Goal: Task Accomplishment & Management: Use online tool/utility

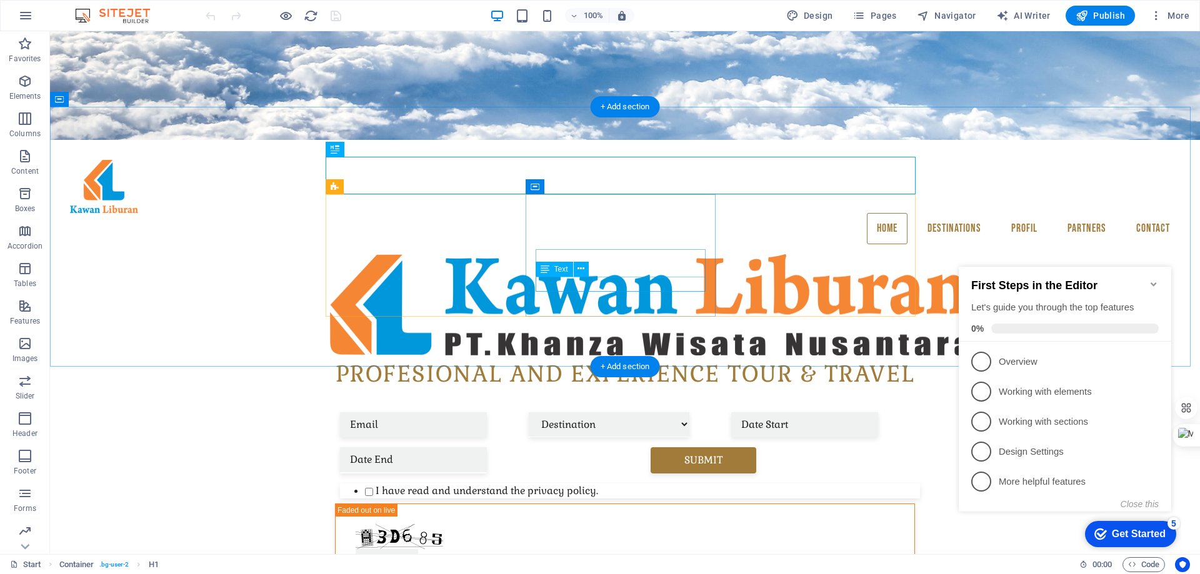
scroll to position [456, 0]
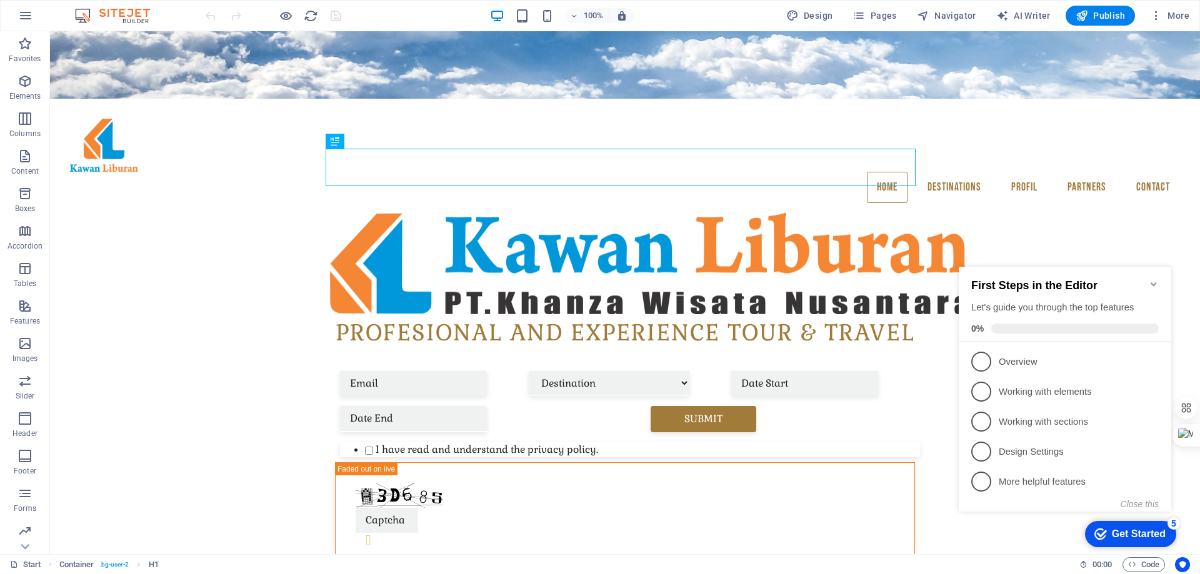
click at [1155, 283] on icon "Minimize checklist" at bounding box center [1154, 285] width 6 height 4
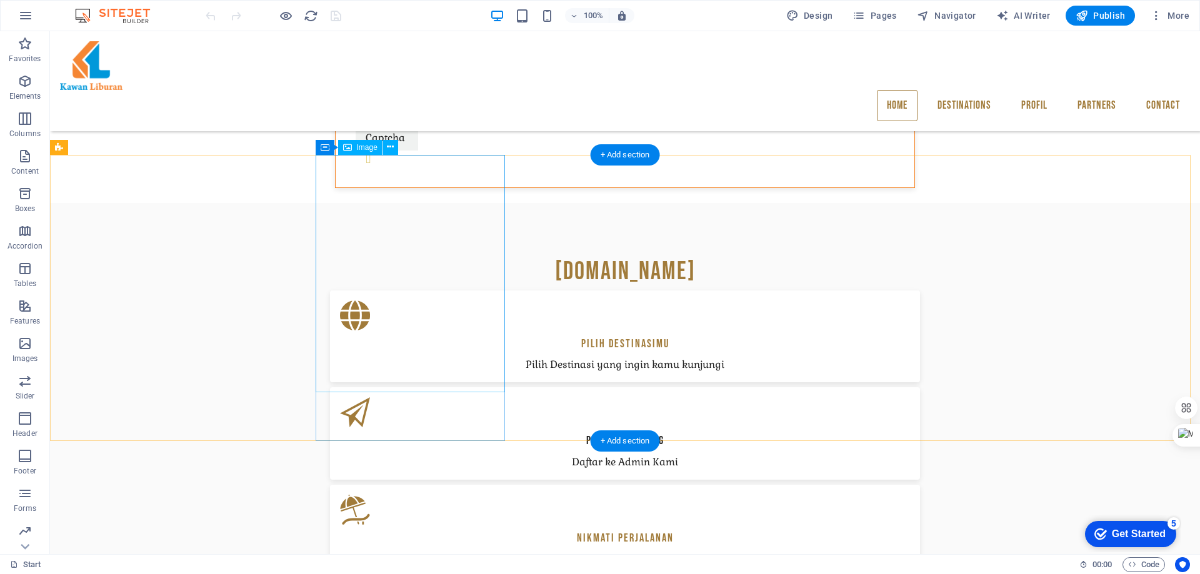
scroll to position [893, 0]
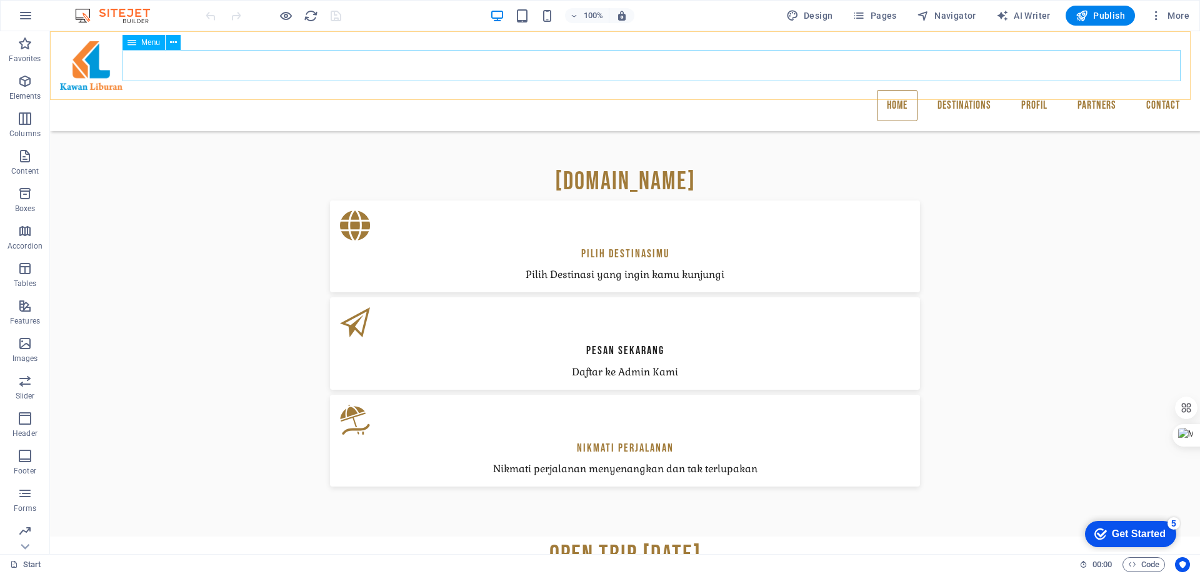
click at [889, 90] on nav "Home Destinations [GEOGRAPHIC_DATA] Jawa Profil Partners Contact" at bounding box center [625, 105] width 1130 height 31
select select "1"
select select
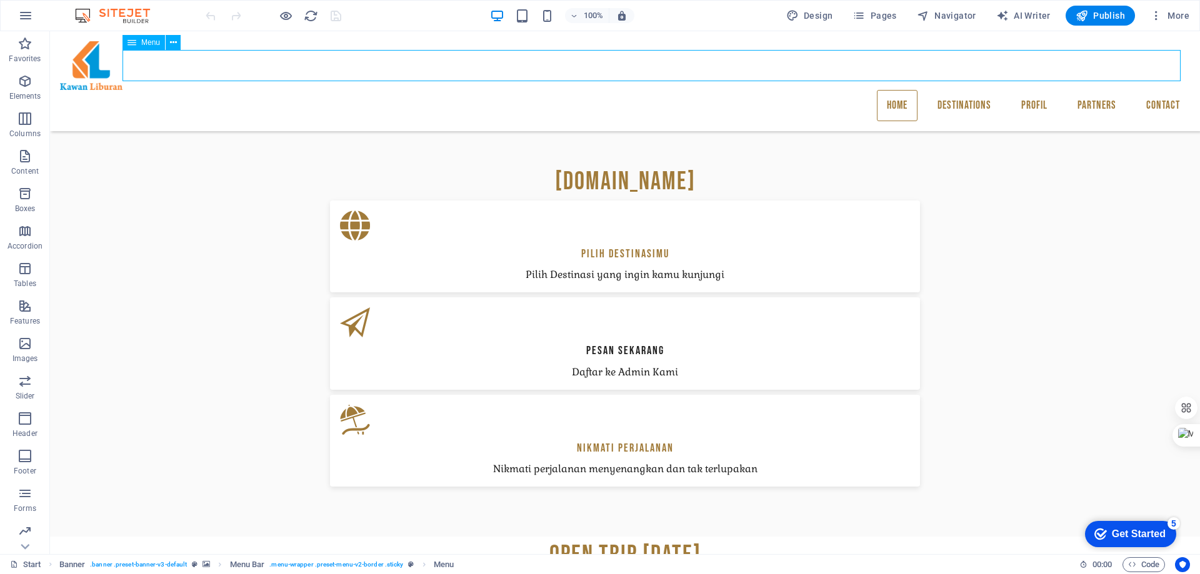
select select "1"
select select
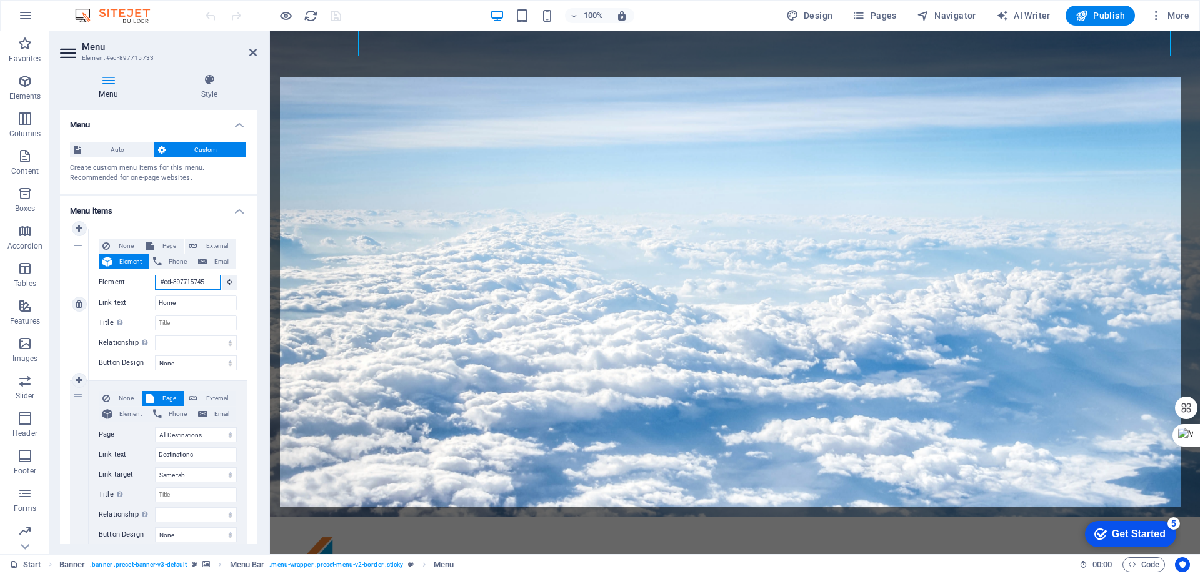
scroll to position [288, 0]
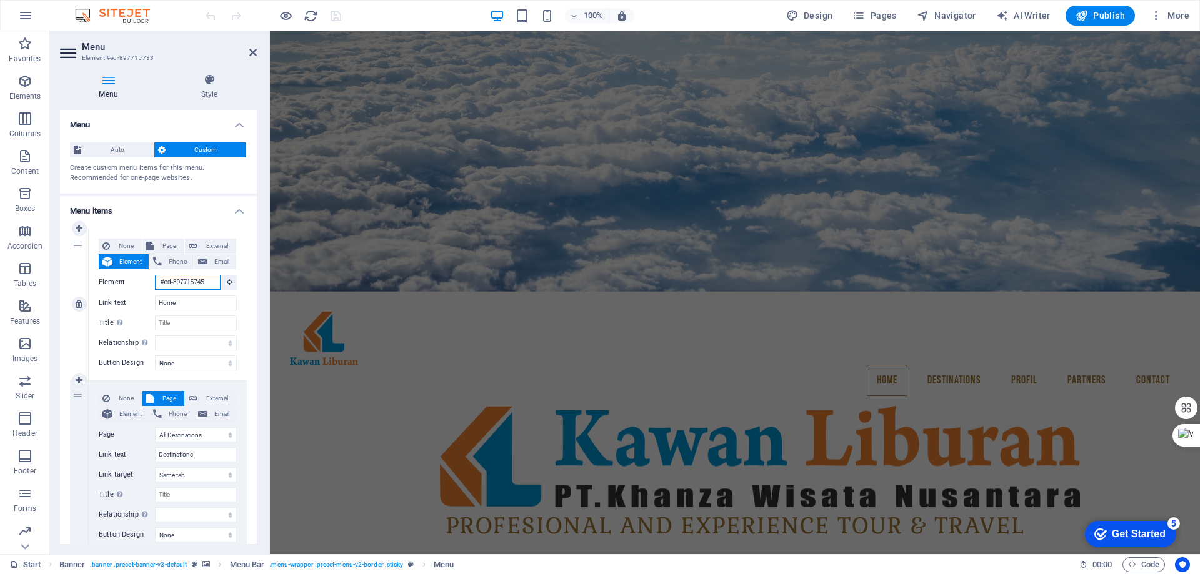
drag, startPoint x: 207, startPoint y: 281, endPoint x: 140, endPoint y: 283, distance: 66.9
click at [140, 283] on div "Element #ed-897715745" at bounding box center [168, 283] width 138 height 16
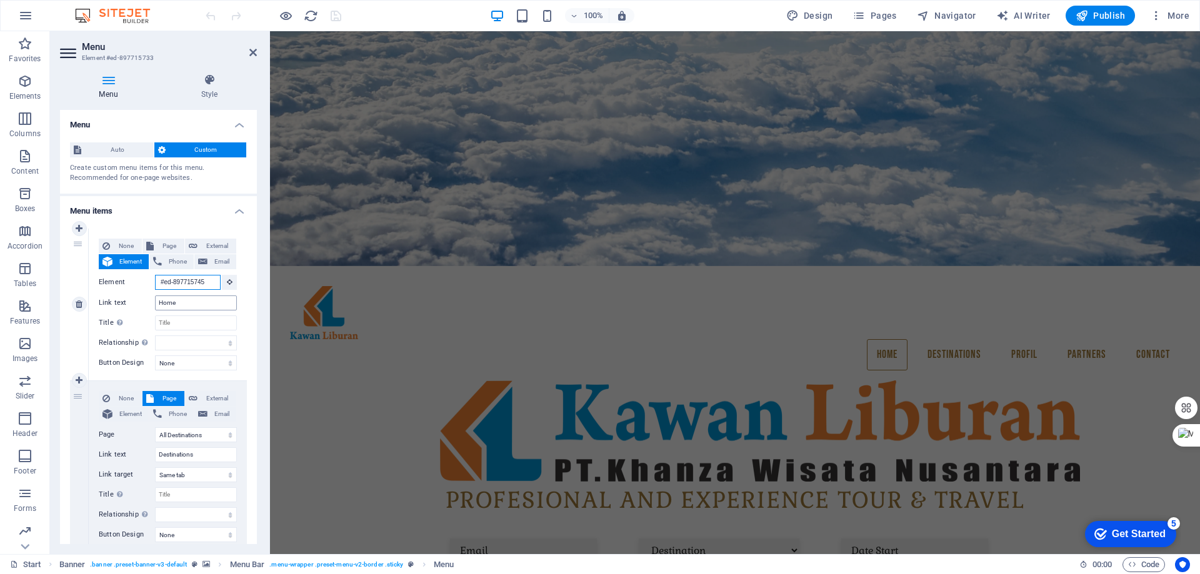
type input "H"
select select
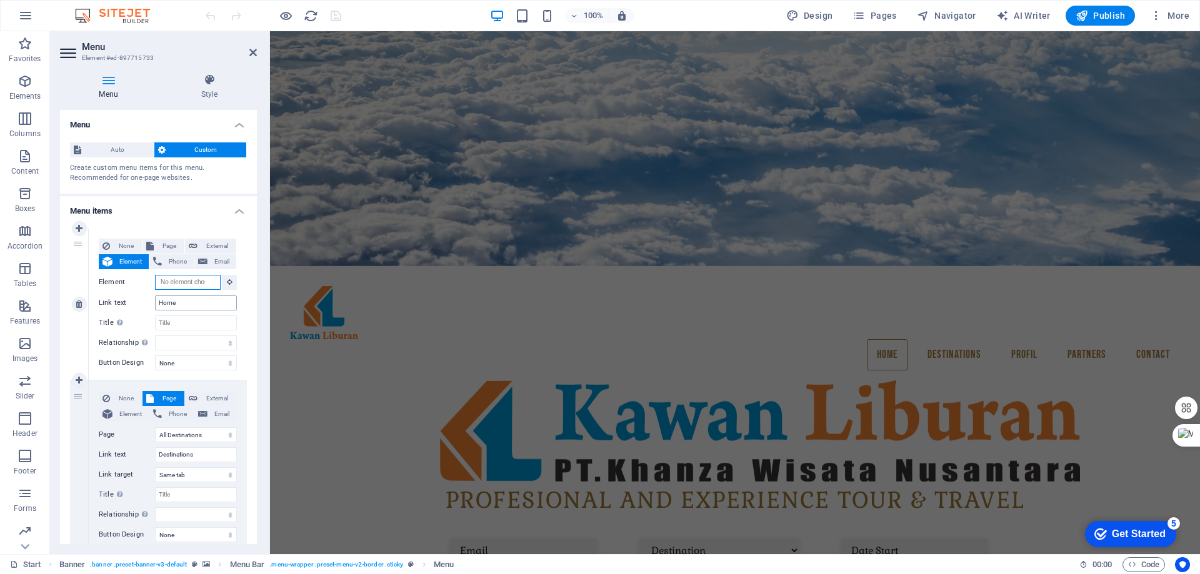
select select
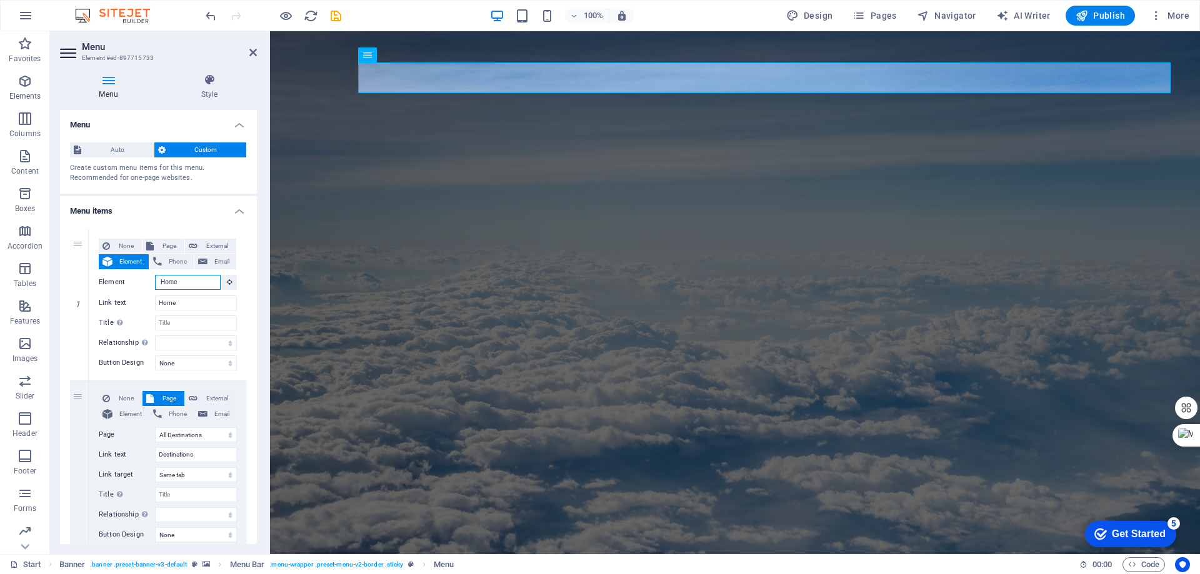
type input "Home"
click at [258, 268] on div "Menu Style Menu Auto Custom Create custom menu items for this menu. Recommended…" at bounding box center [158, 309] width 217 height 491
drag, startPoint x: 254, startPoint y: 256, endPoint x: 253, endPoint y: 275, distance: 18.8
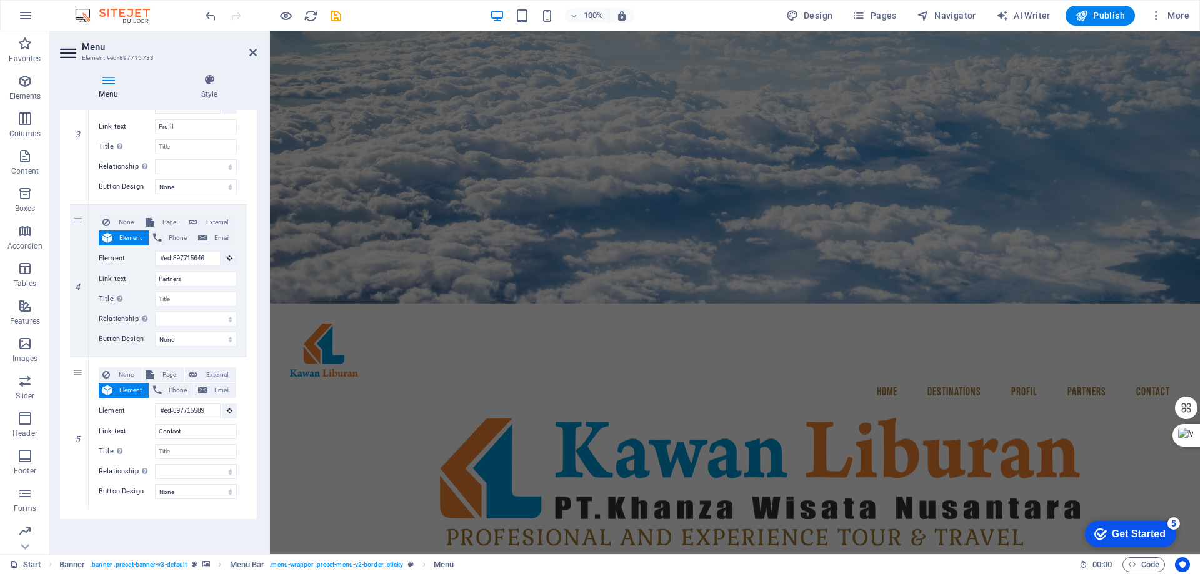
scroll to position [250, 0]
click at [253, 52] on icon at bounding box center [253, 53] width 8 height 10
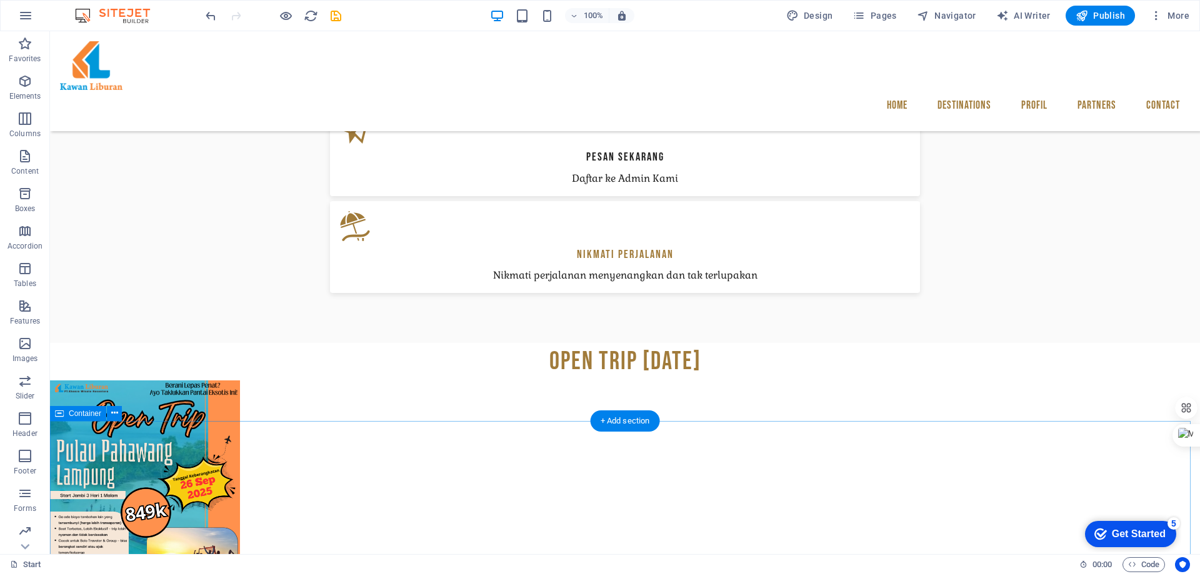
scroll to position [1188, 0]
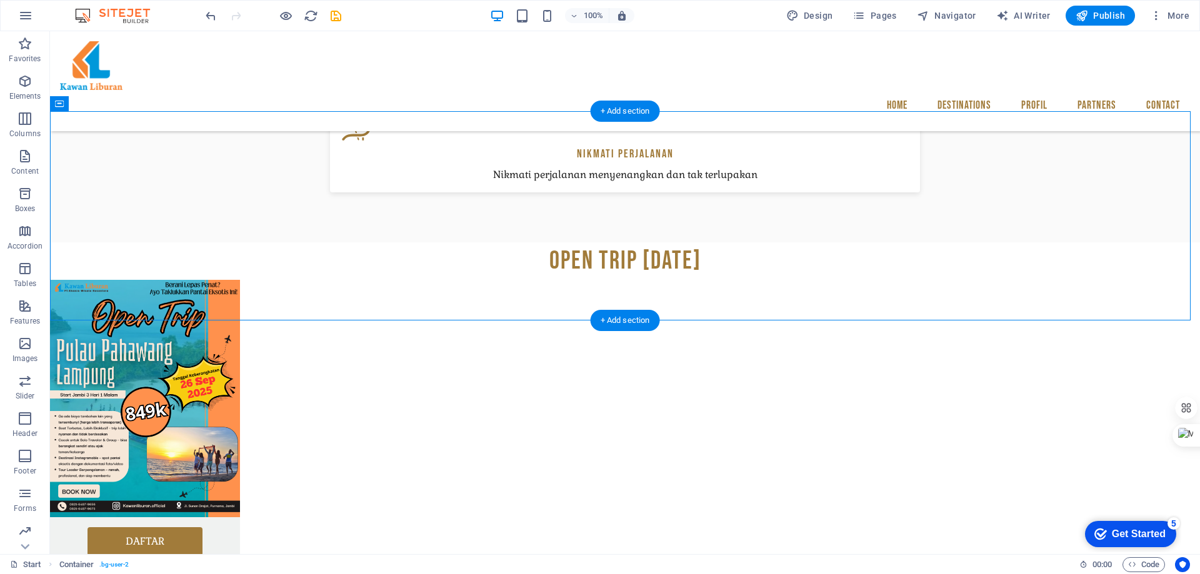
drag, startPoint x: 278, startPoint y: 176, endPoint x: 551, endPoint y: 278, distance: 292.4
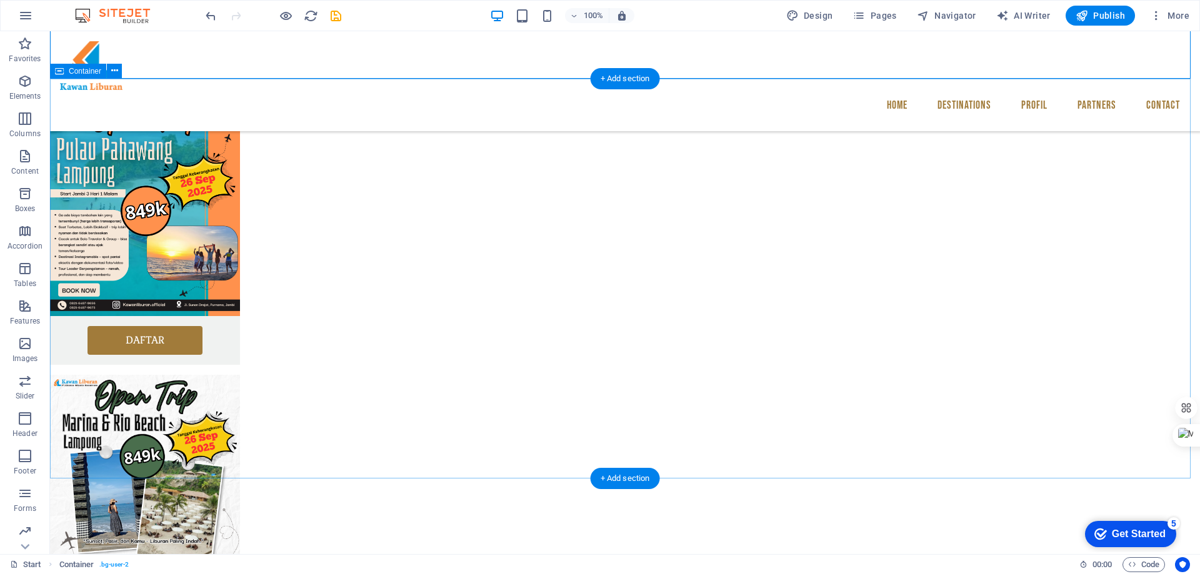
scroll to position [1438, 0]
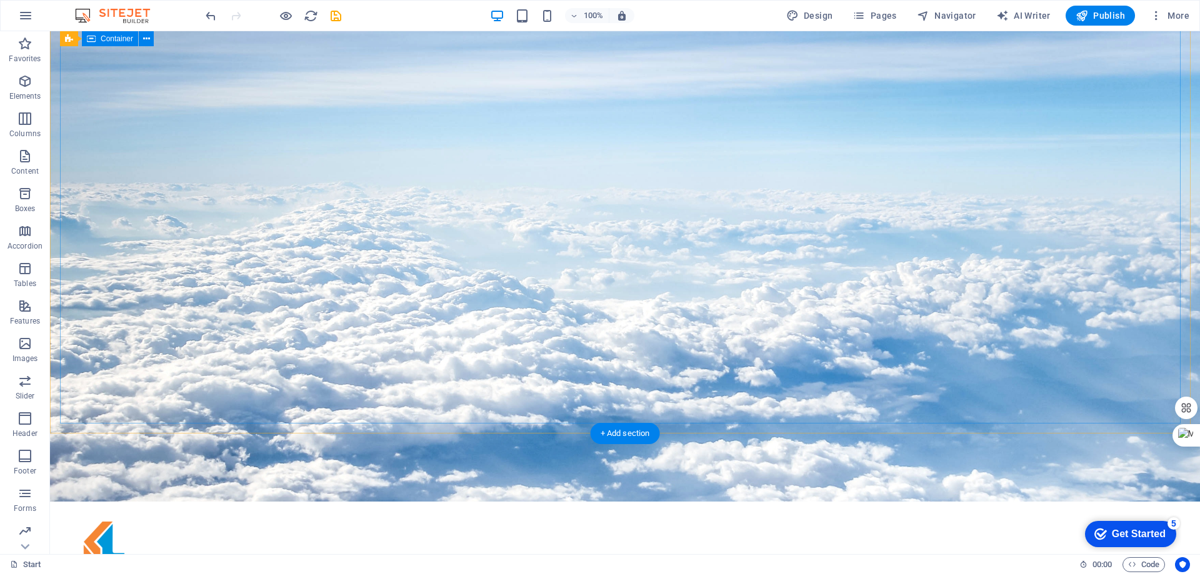
scroll to position [0, 0]
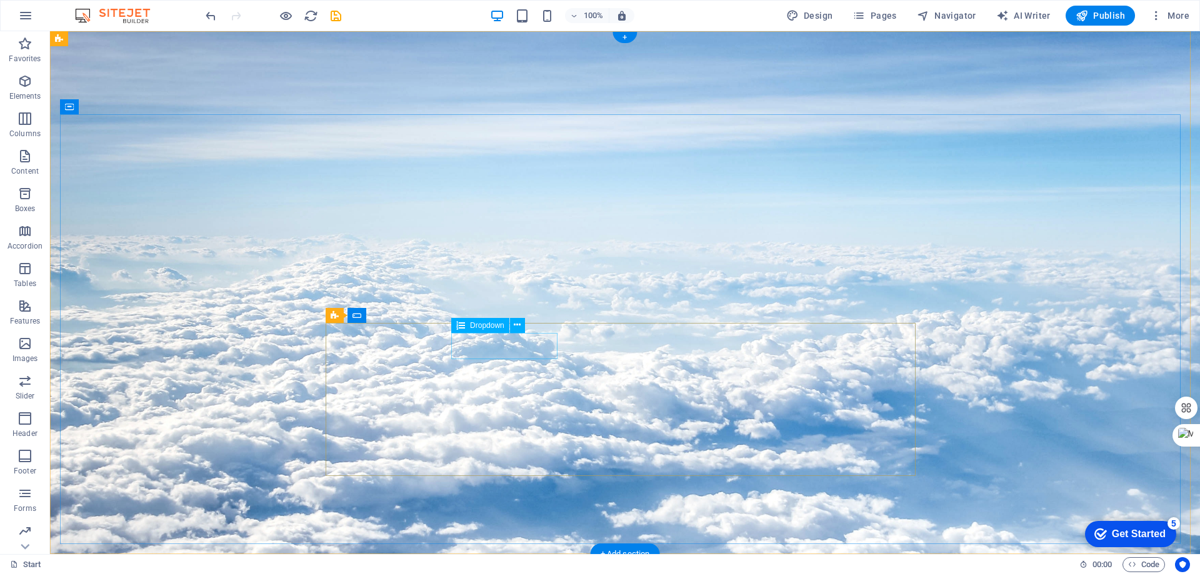
click div "Destination [GEOGRAPHIC_DATA][PERSON_NAME] [GEOGRAPHIC_DATA]"
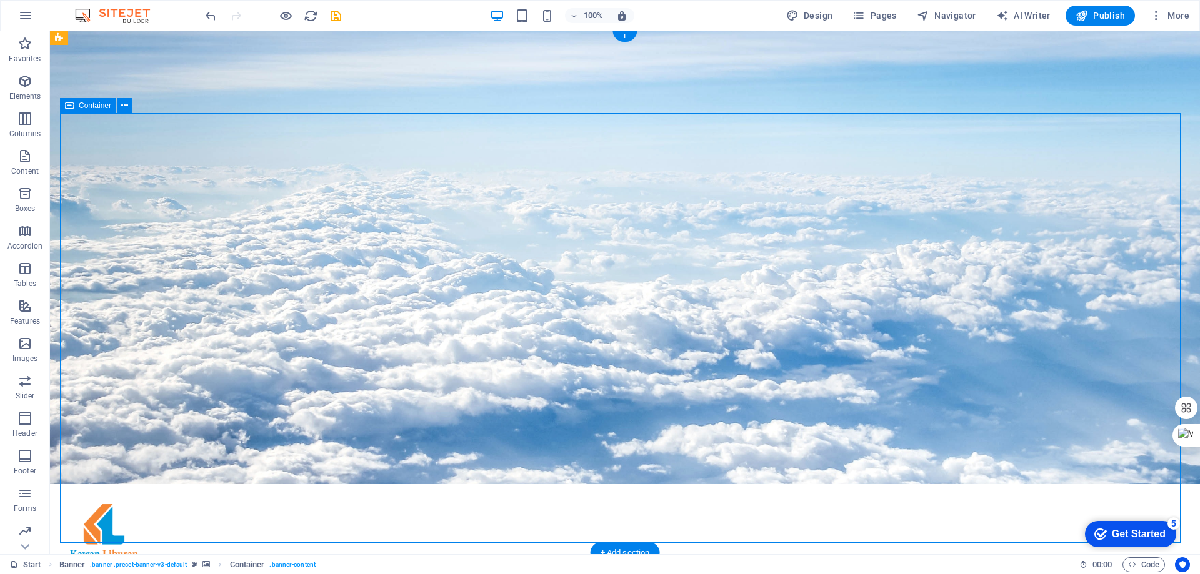
scroll to position [250, 0]
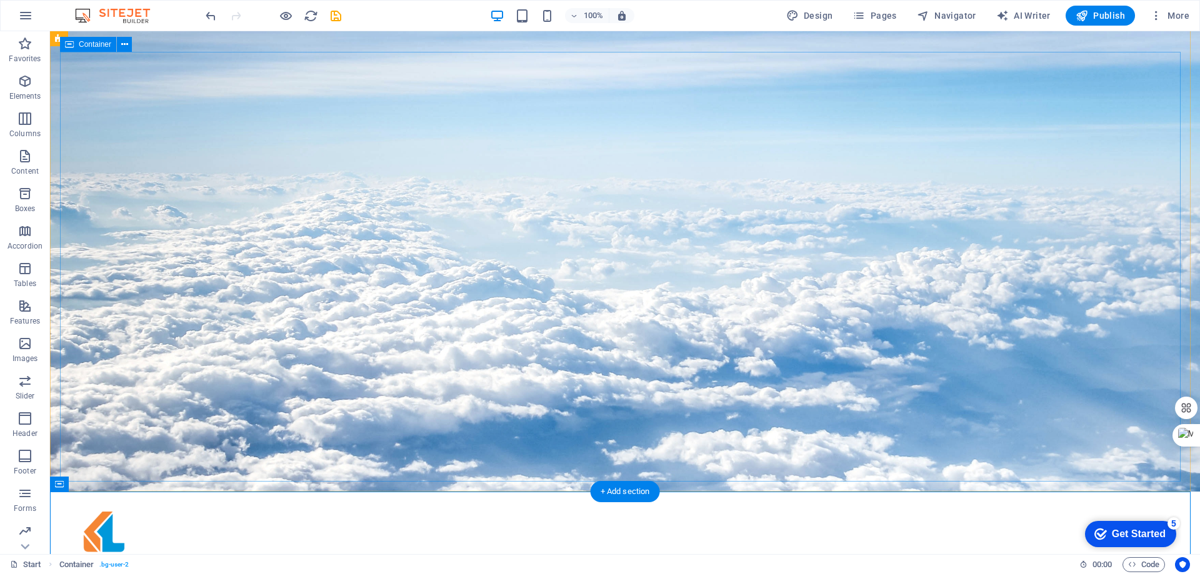
scroll to position [0, 0]
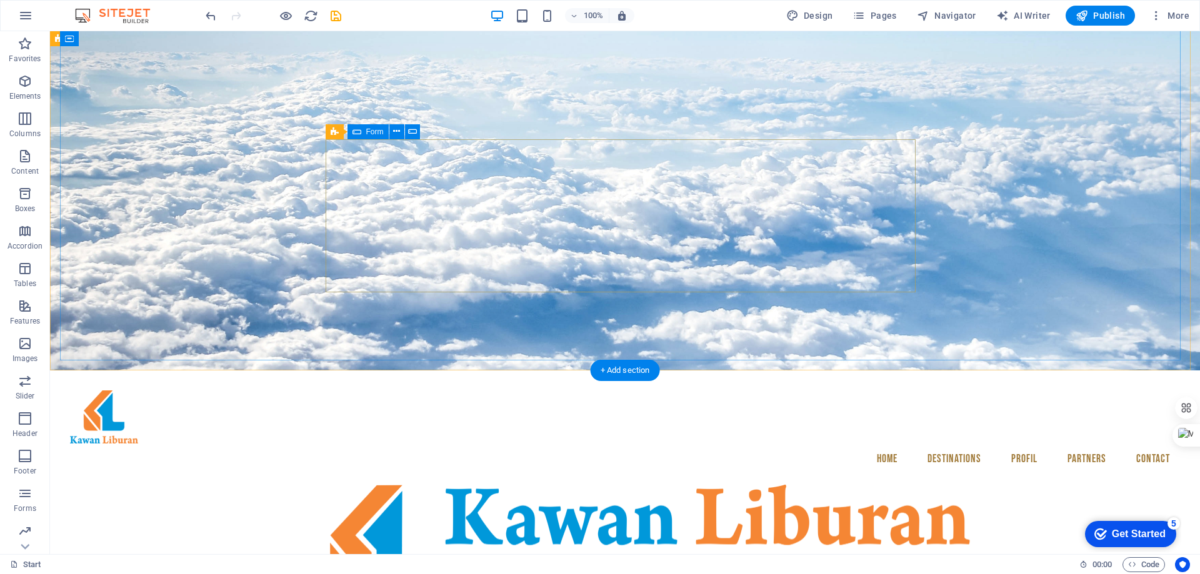
scroll to position [188, 0]
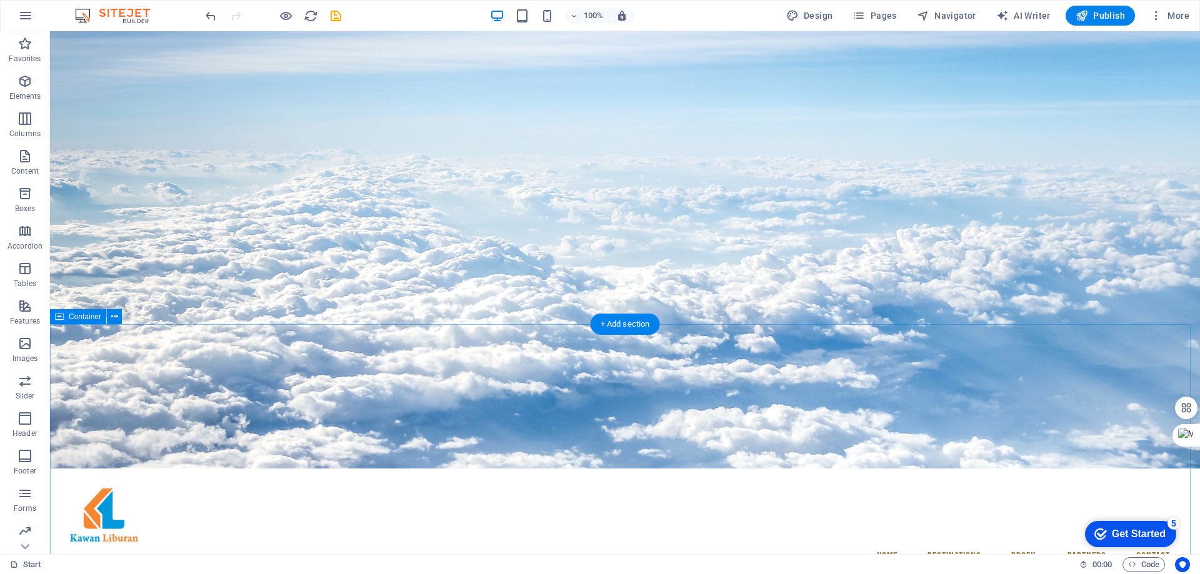
scroll to position [0, 0]
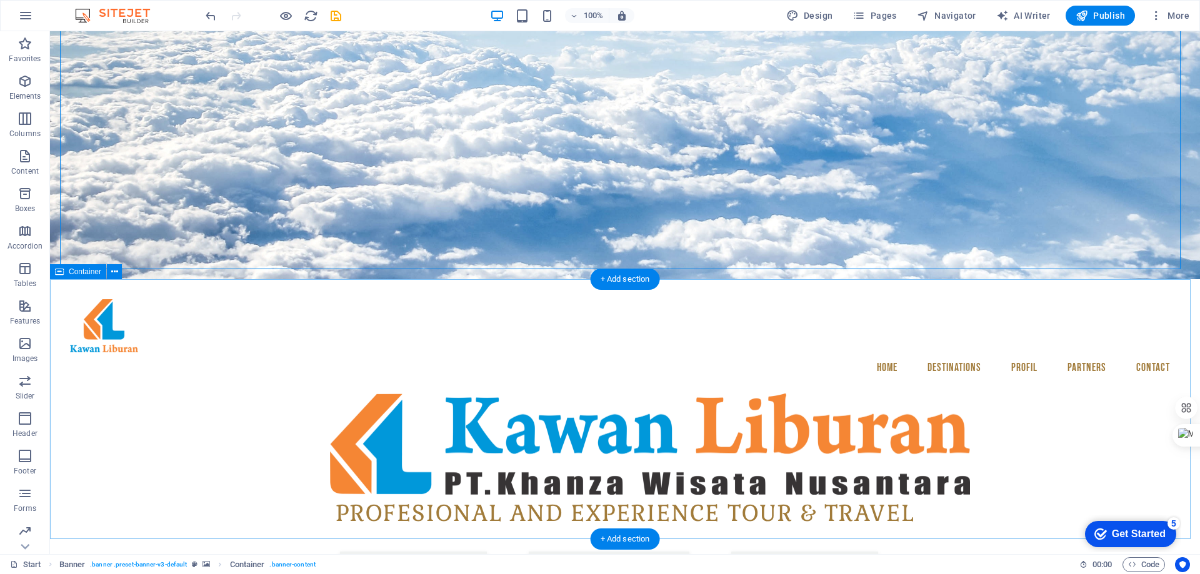
scroll to position [313, 0]
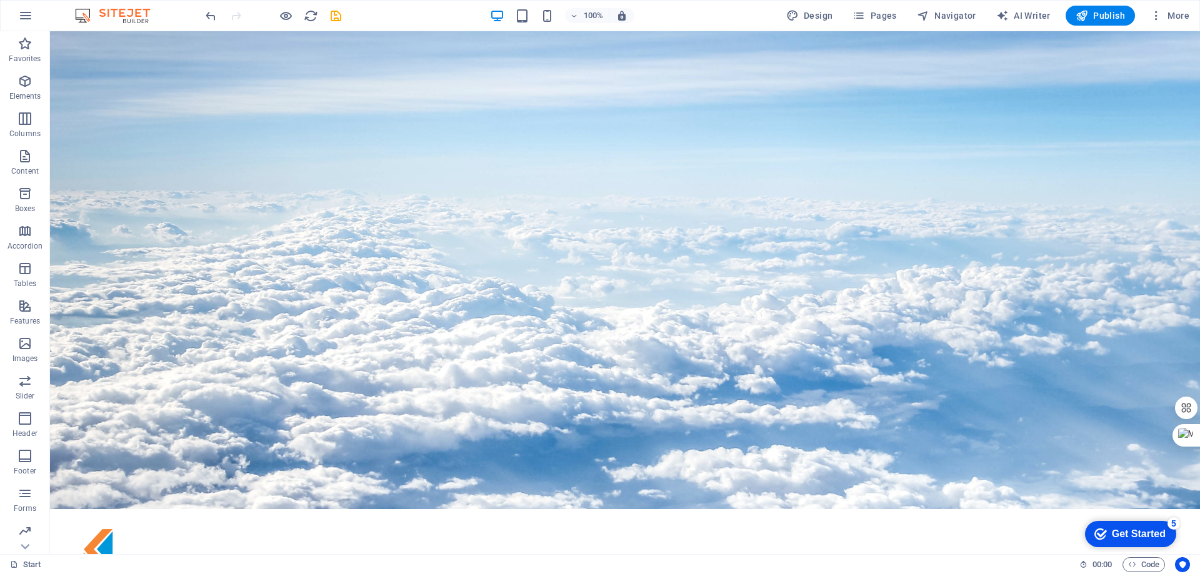
scroll to position [0, 0]
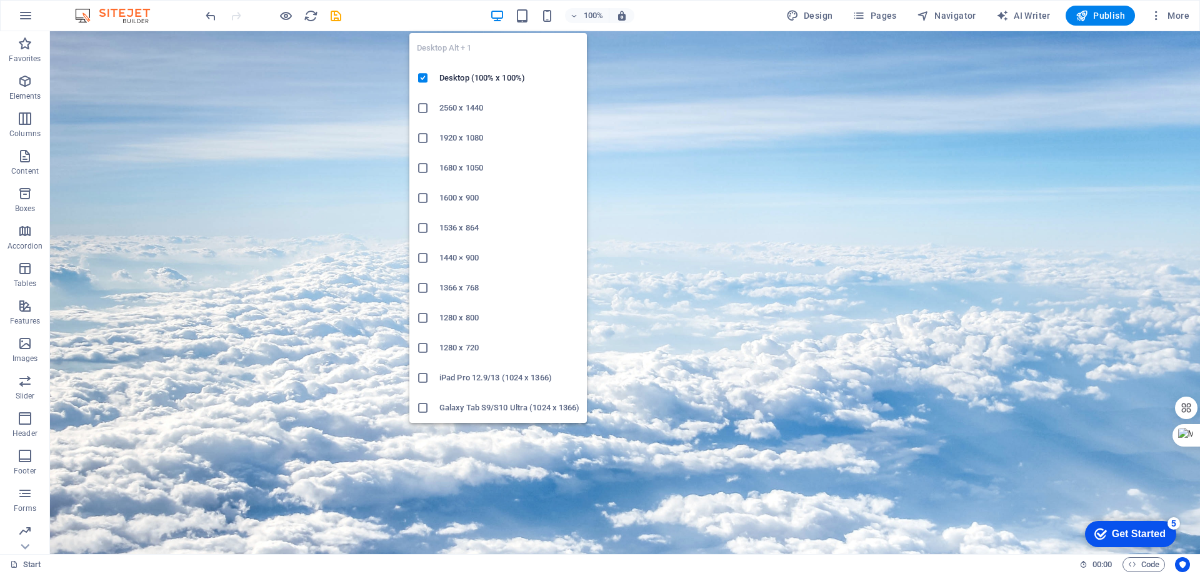
click at [449, 256] on h6 "1440 × 900" at bounding box center [509, 258] width 140 height 15
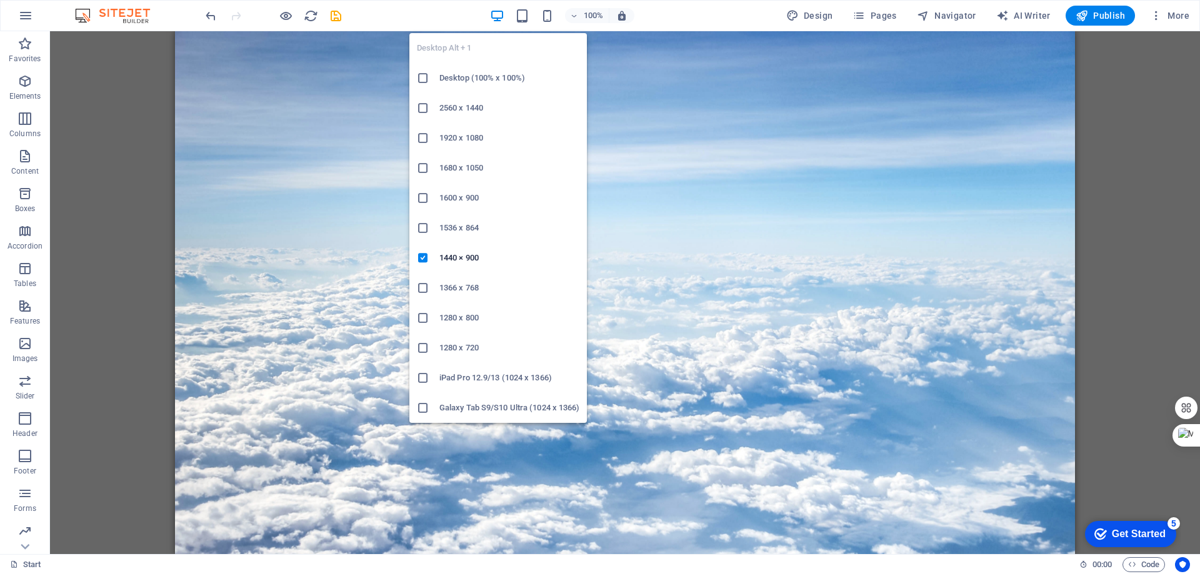
click at [456, 77] on h6 "Desktop (100% x 100%)" at bounding box center [509, 78] width 140 height 15
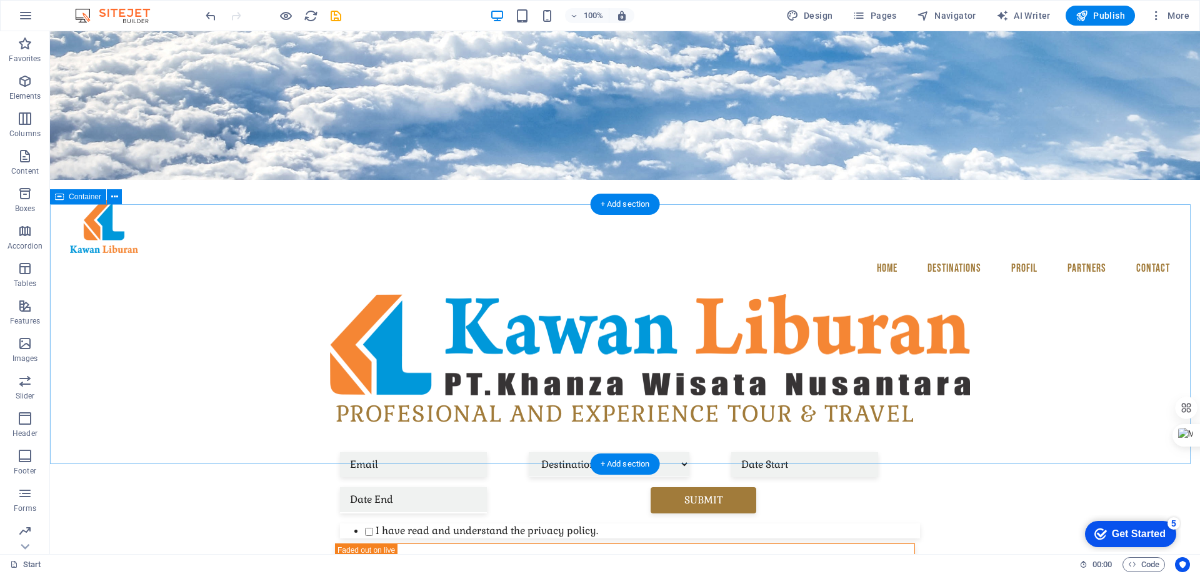
scroll to position [375, 0]
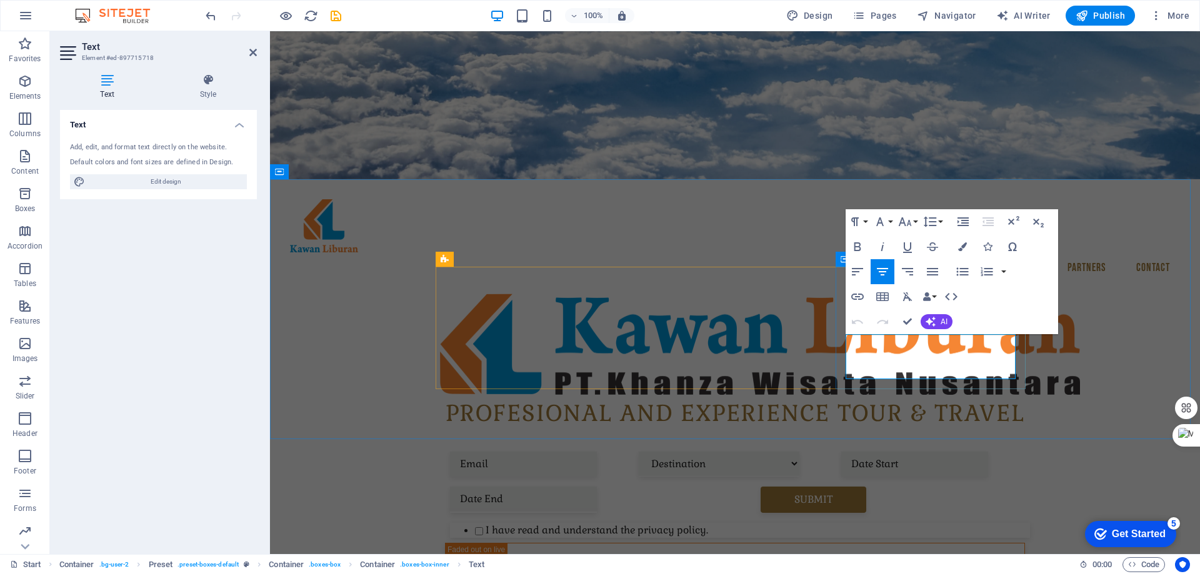
drag, startPoint x: 985, startPoint y: 370, endPoint x: 865, endPoint y: 343, distance: 123.1
click at [914, 221] on button "Font Size" at bounding box center [908, 221] width 24 height 25
click at [920, 337] on link "14" at bounding box center [918, 340] width 45 height 19
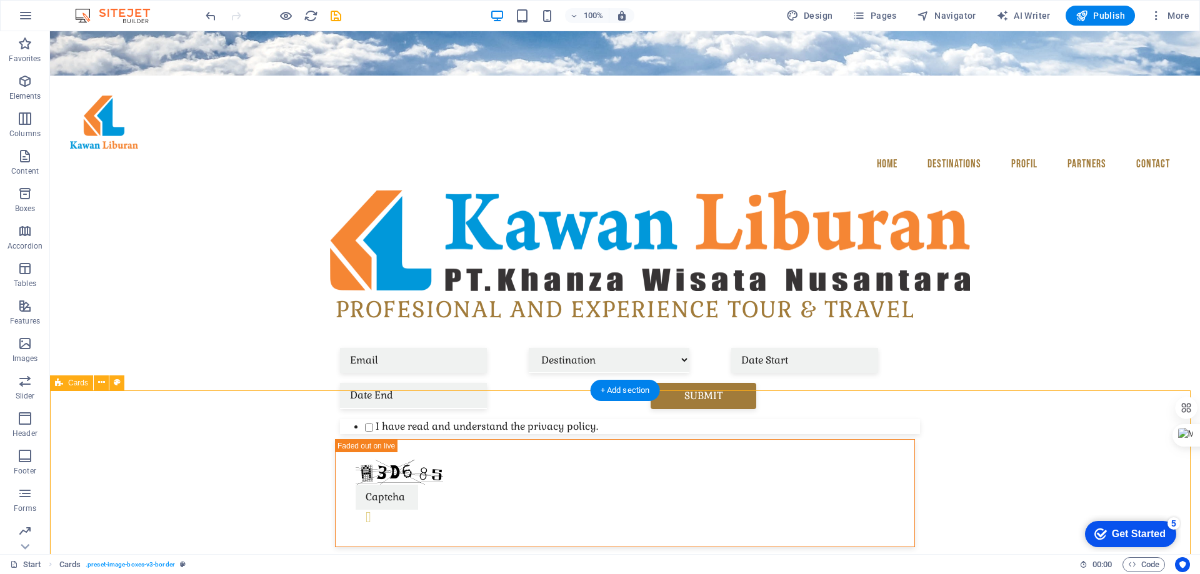
scroll to position [500, 0]
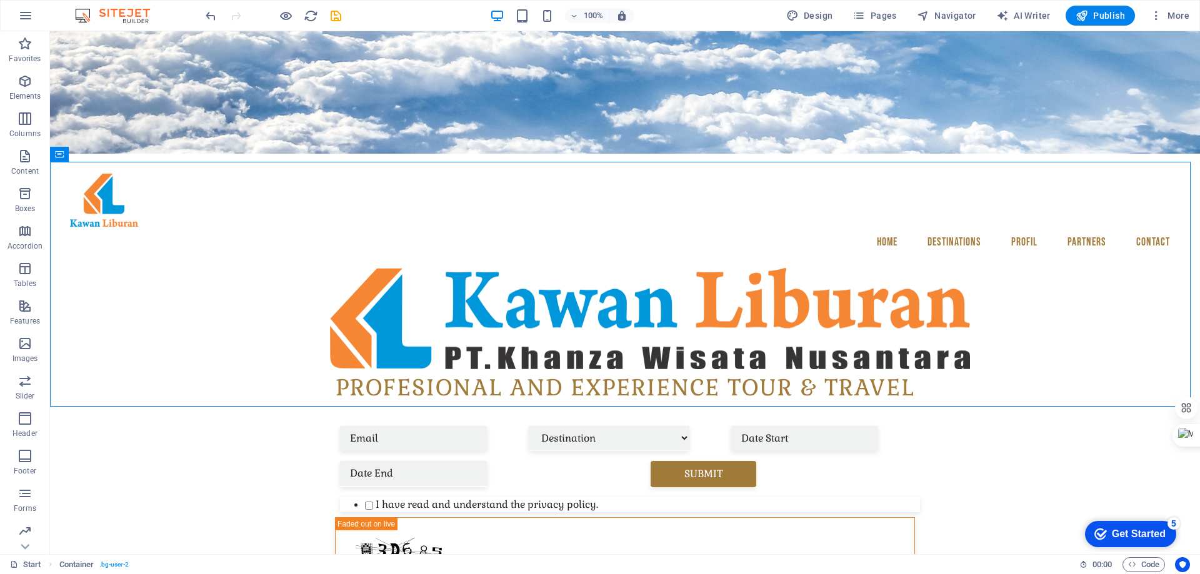
scroll to position [372, 0]
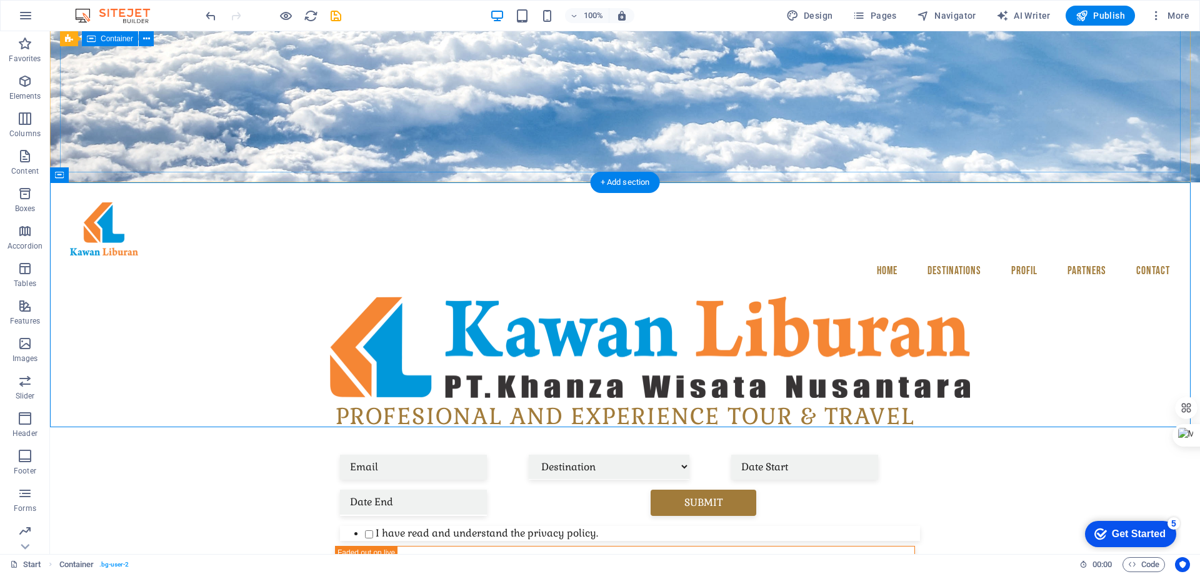
click at [1081, 297] on div "Profesional and Experience Tour & Travel Destination [GEOGRAPHIC_DATA][PERSON_N…" at bounding box center [625, 478] width 1130 height 363
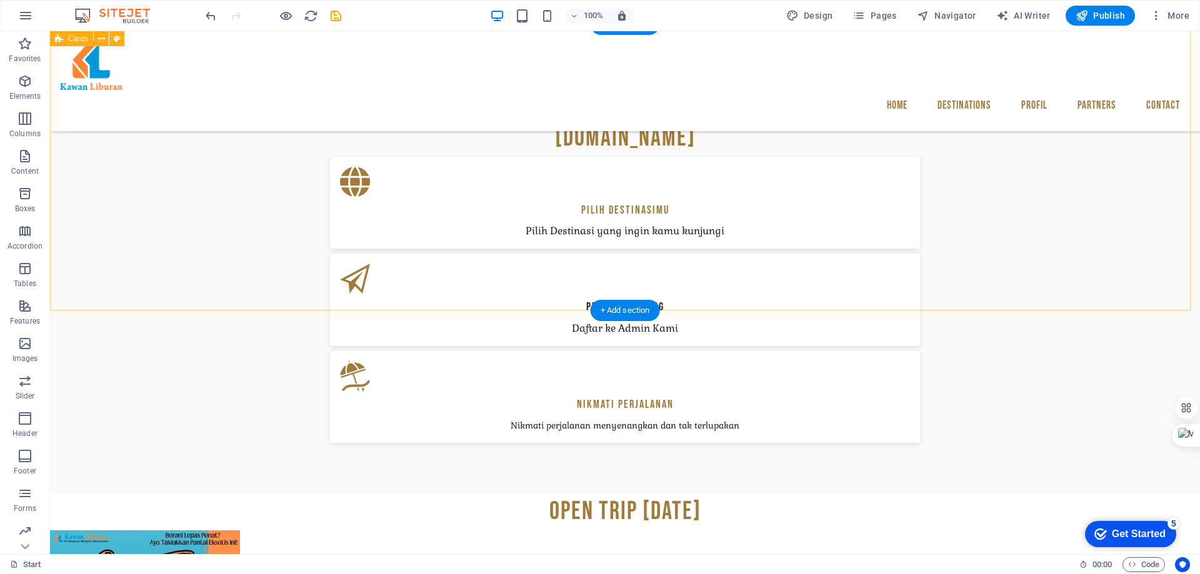
scroll to position [1000, 0]
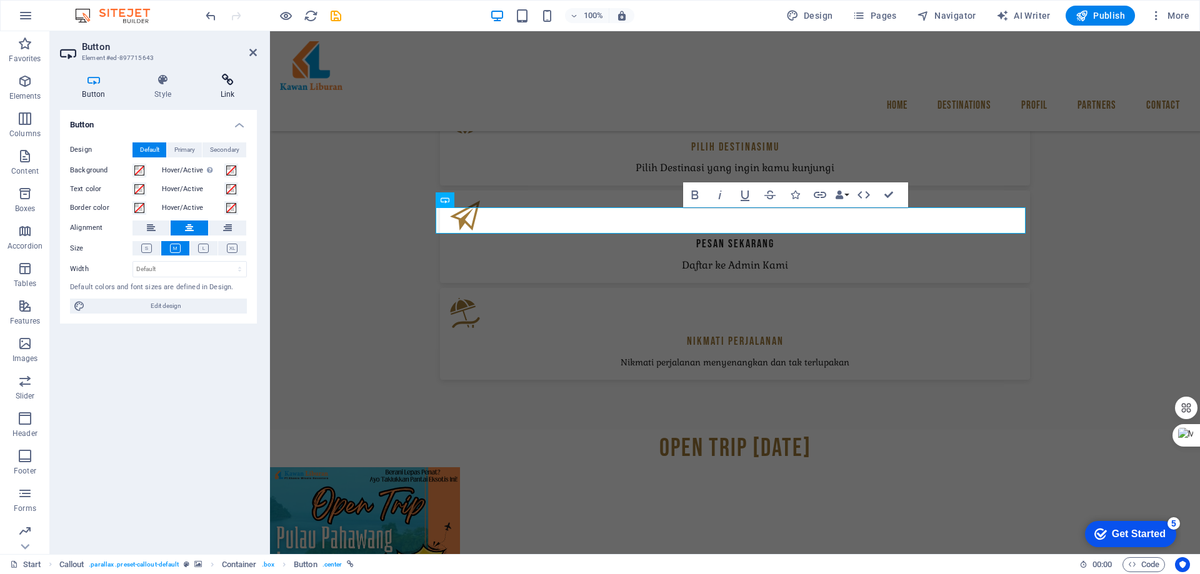
click at [234, 85] on icon at bounding box center [227, 80] width 59 height 13
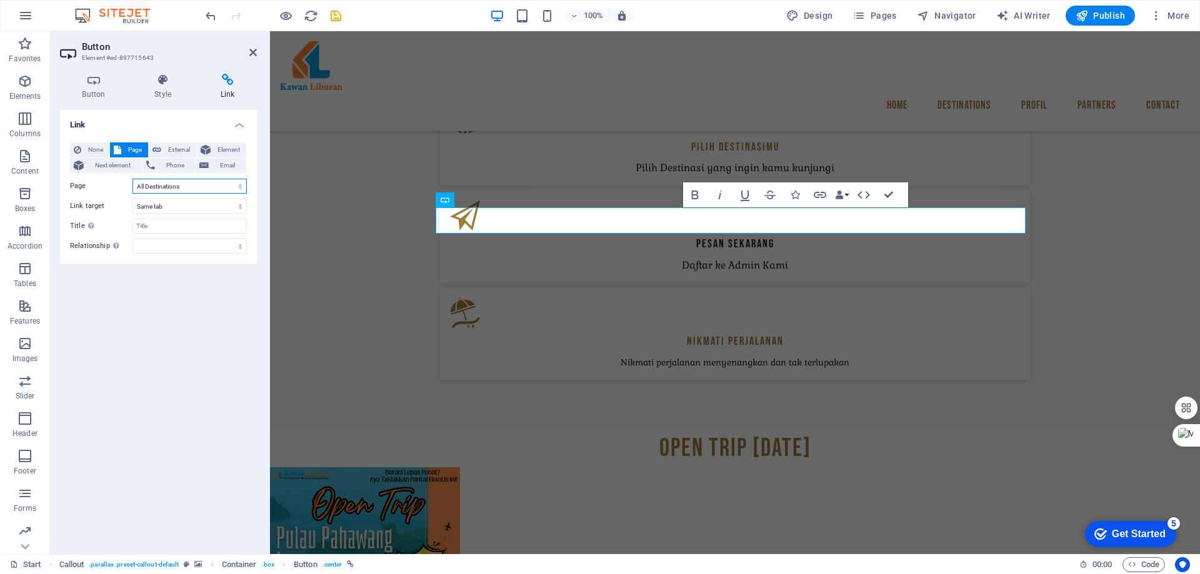
click at [191, 188] on select "Start All Destinations Legal Notice Privacy Profil" at bounding box center [190, 186] width 114 height 15
click at [164, 168] on span "Phone" at bounding box center [175, 165] width 33 height 15
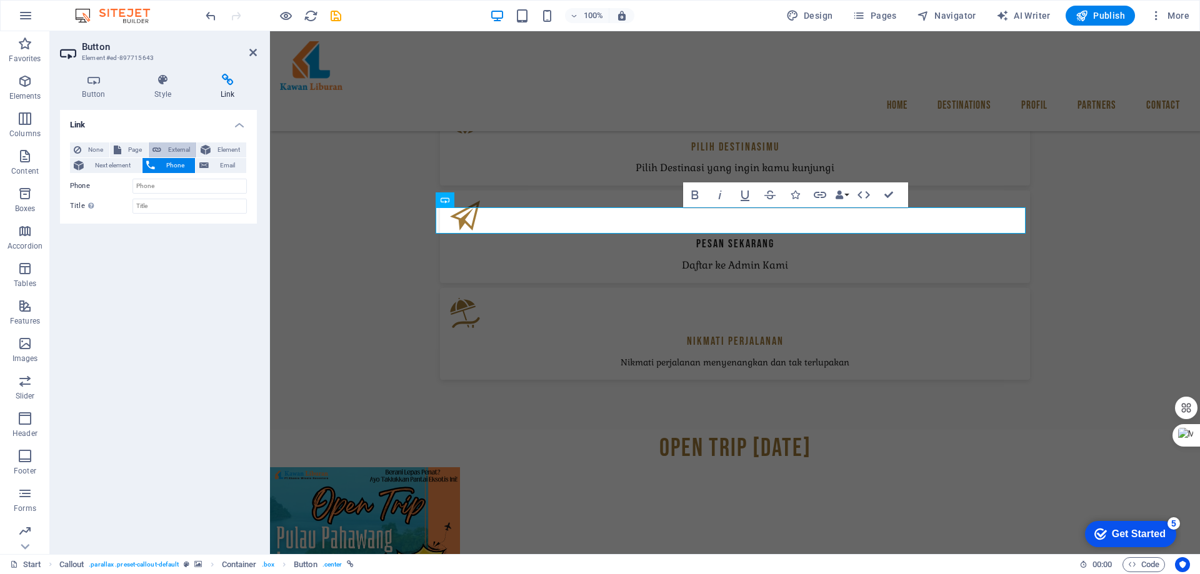
click at [173, 151] on span "External" at bounding box center [179, 150] width 28 height 15
select select "blank"
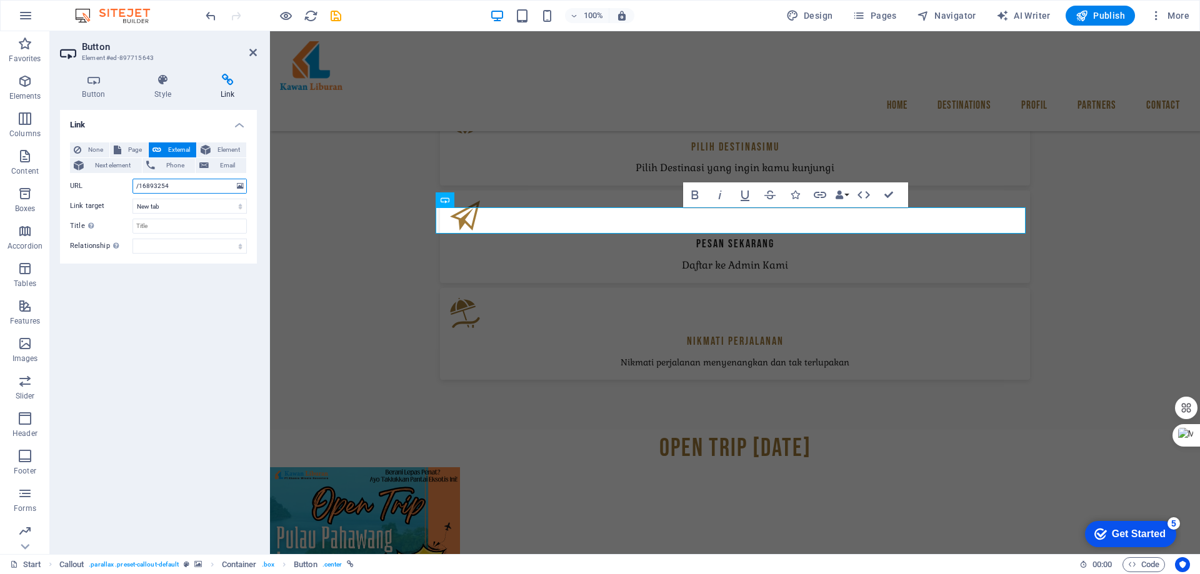
drag, startPoint x: 178, startPoint y: 187, endPoint x: 122, endPoint y: 190, distance: 56.3
click at [122, 190] on div "URL /16893254" at bounding box center [158, 186] width 177 height 15
paste input "82164879656"
click at [158, 187] on input "[DOMAIN_NAME][URL]" at bounding box center [190, 186] width 114 height 15
type input "[DOMAIN_NAME][URL]"
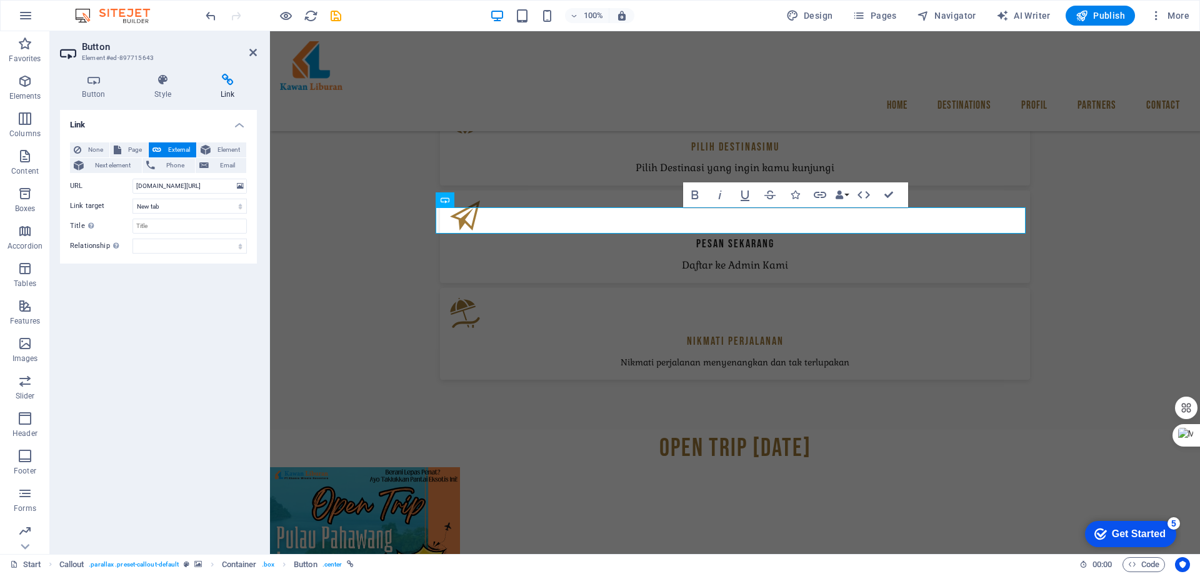
click at [154, 304] on div "Link None Page External Element Next element Phone Email Page Start All Destina…" at bounding box center [158, 327] width 197 height 434
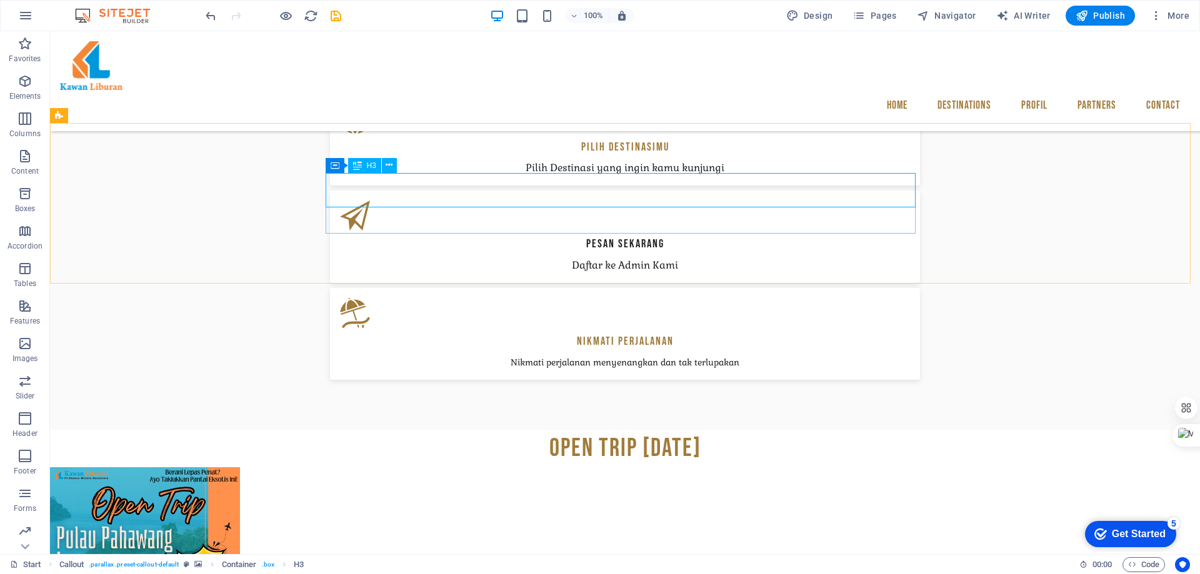
click at [359, 166] on icon at bounding box center [357, 165] width 9 height 15
click at [363, 166] on div "H3" at bounding box center [364, 165] width 33 height 15
click at [369, 166] on span "H3" at bounding box center [371, 166] width 9 height 8
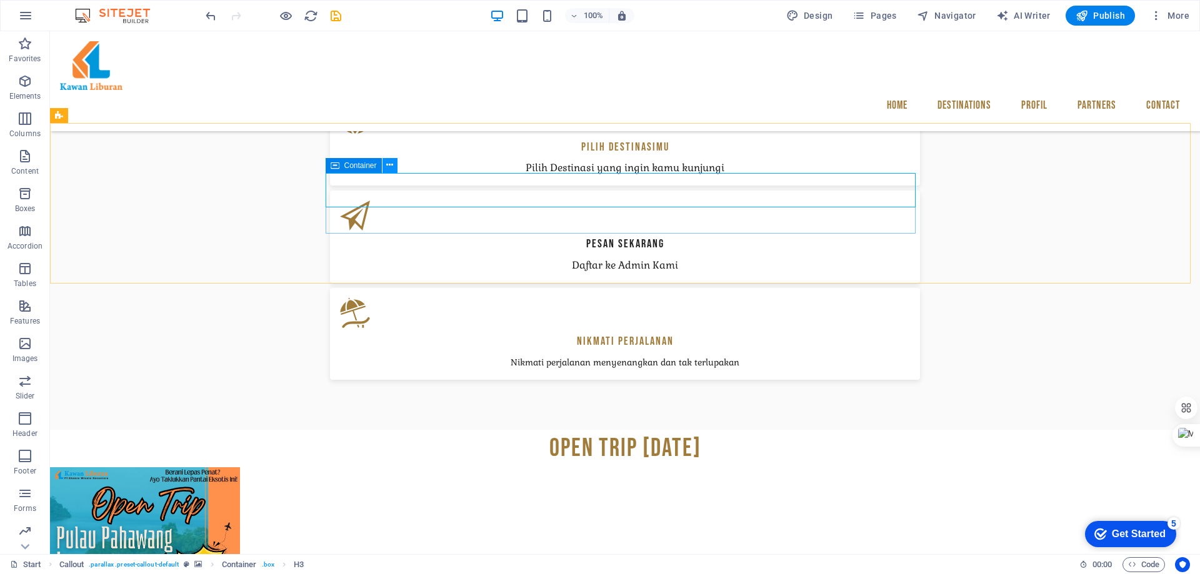
click at [388, 164] on icon at bounding box center [389, 165] width 7 height 13
click at [356, 167] on icon at bounding box center [357, 165] width 9 height 15
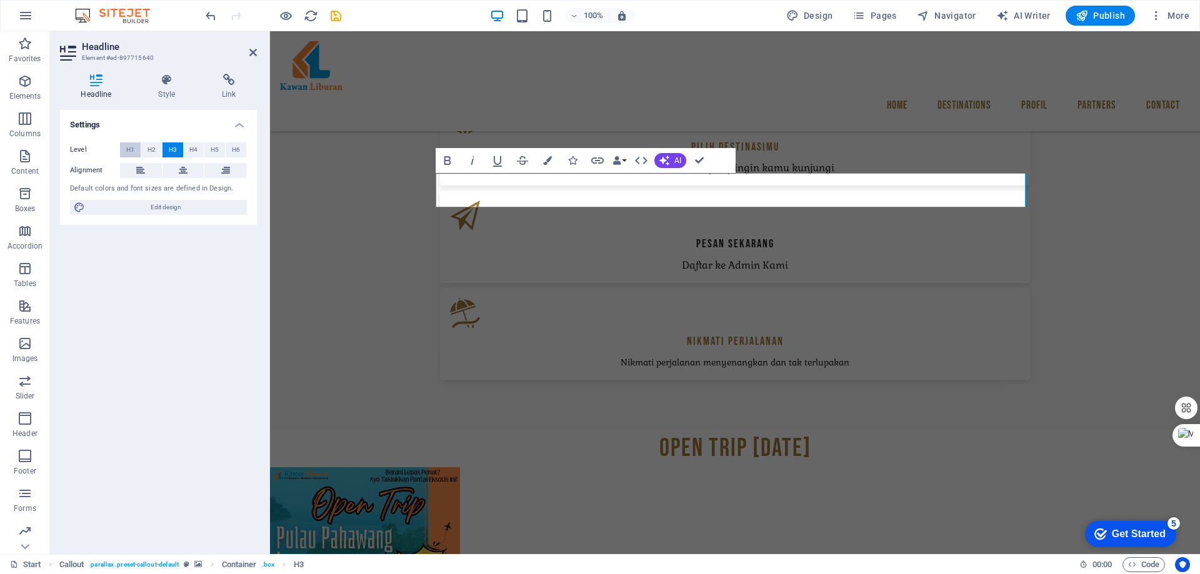
click at [131, 147] on span "H1" at bounding box center [130, 150] width 8 height 15
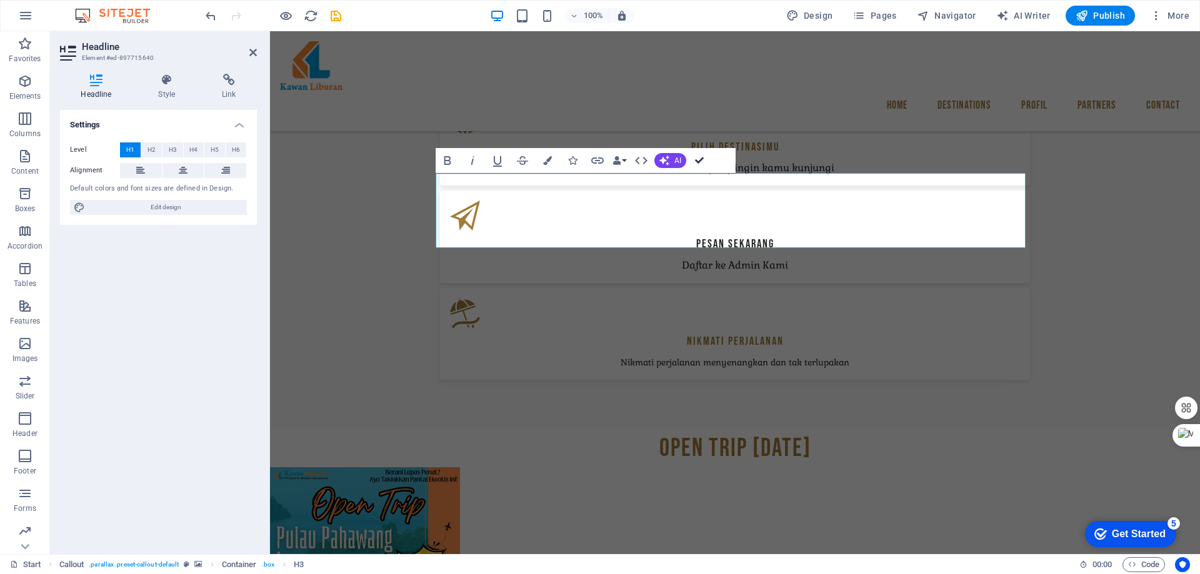
drag, startPoint x: 699, startPoint y: 159, endPoint x: 650, endPoint y: 129, distance: 57.6
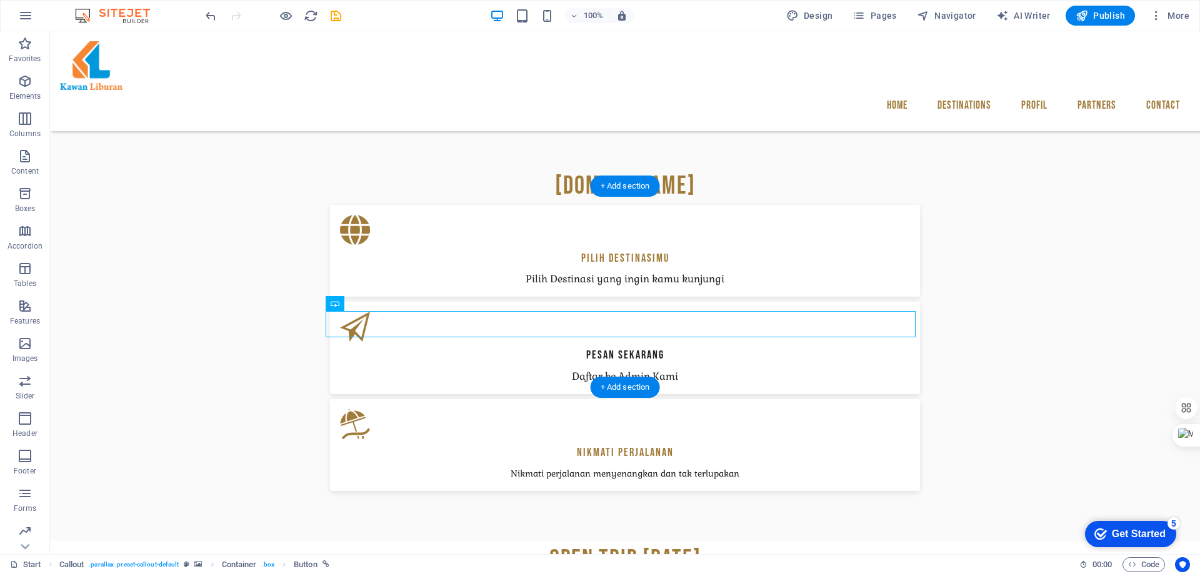
scroll to position [875, 0]
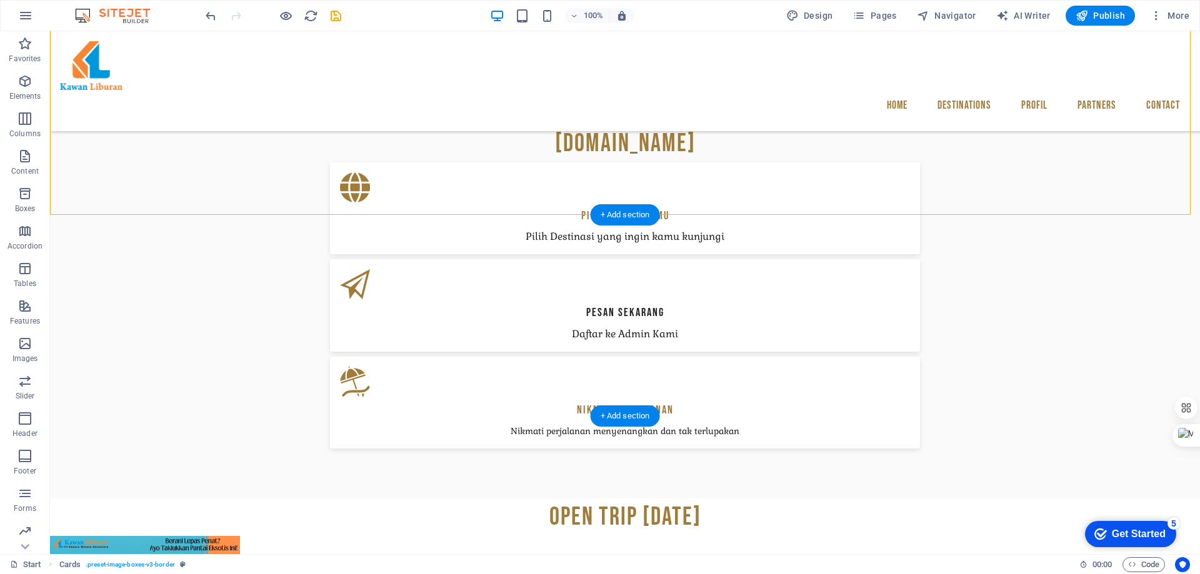
scroll to position [1000, 0]
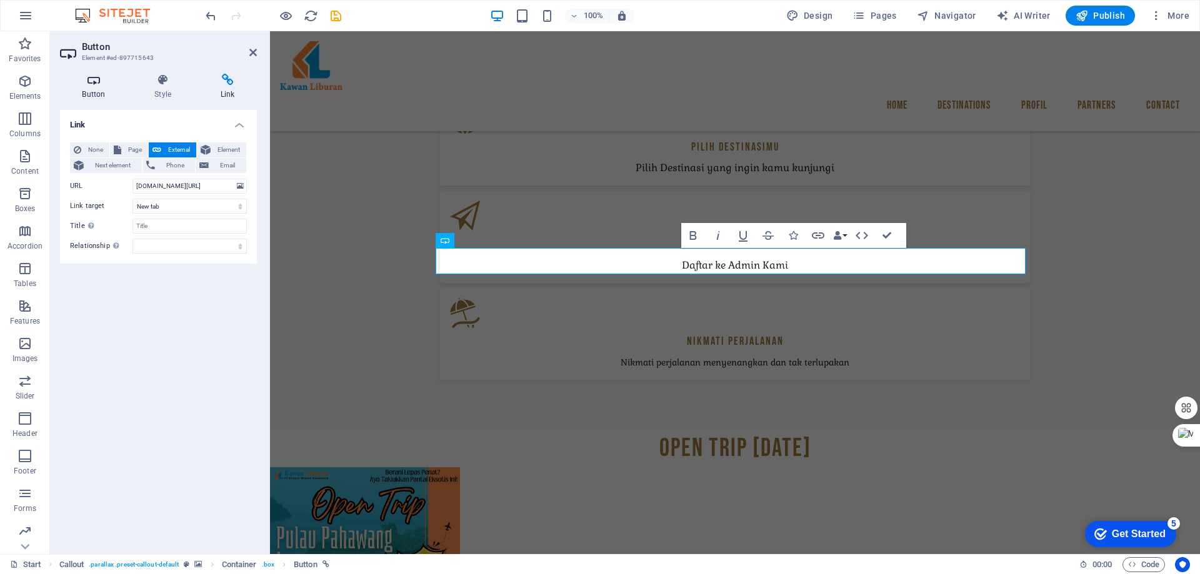
click at [91, 82] on icon at bounding box center [94, 80] width 68 height 13
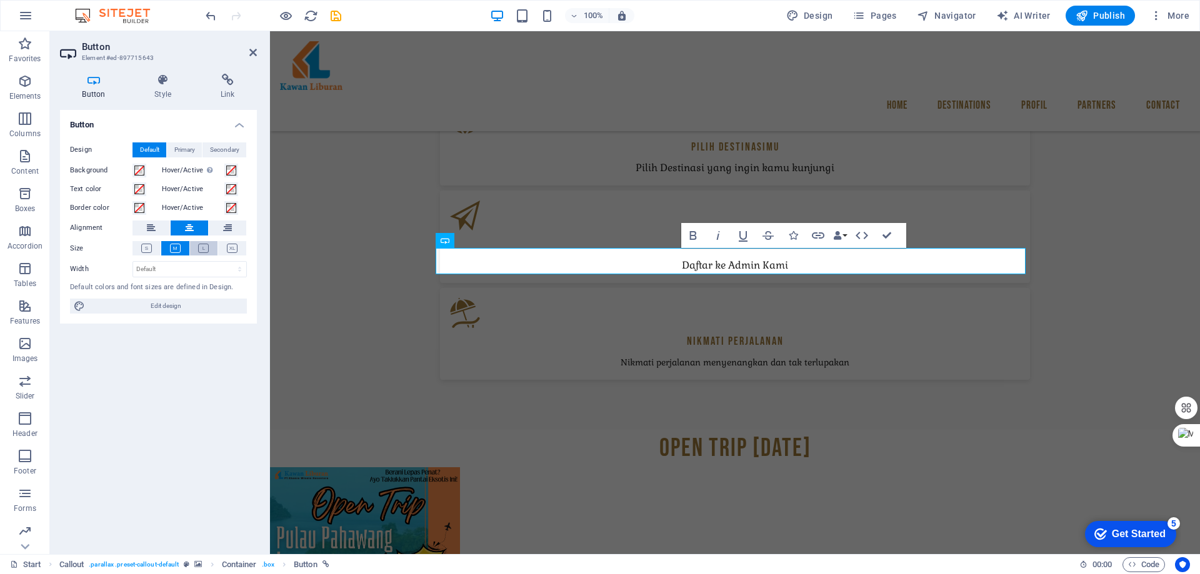
click at [204, 246] on icon at bounding box center [203, 248] width 11 height 9
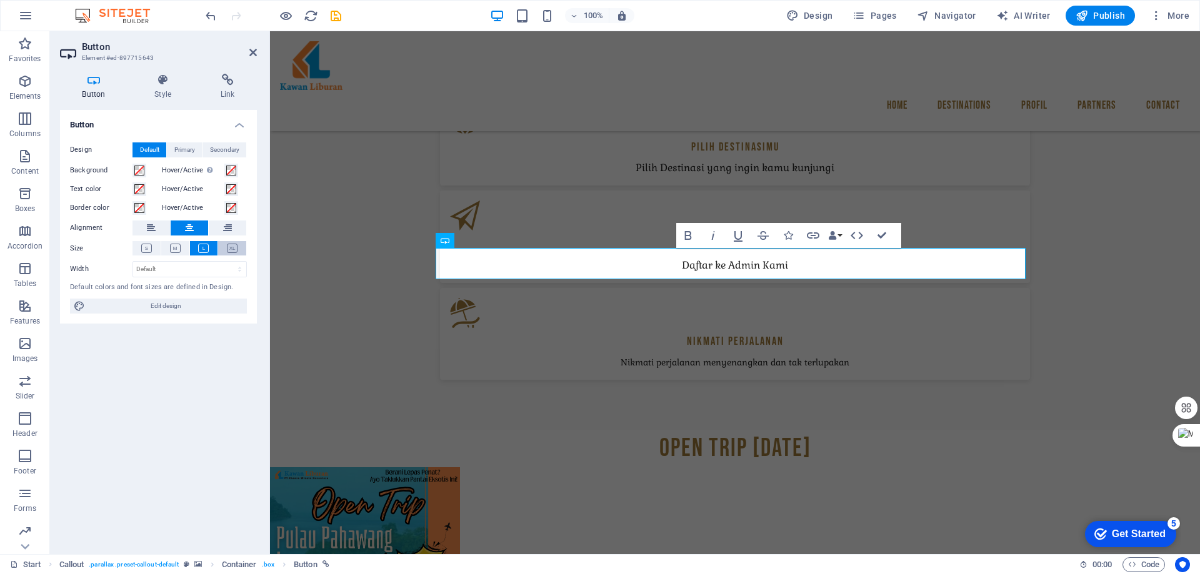
click at [234, 249] on icon at bounding box center [232, 248] width 11 height 9
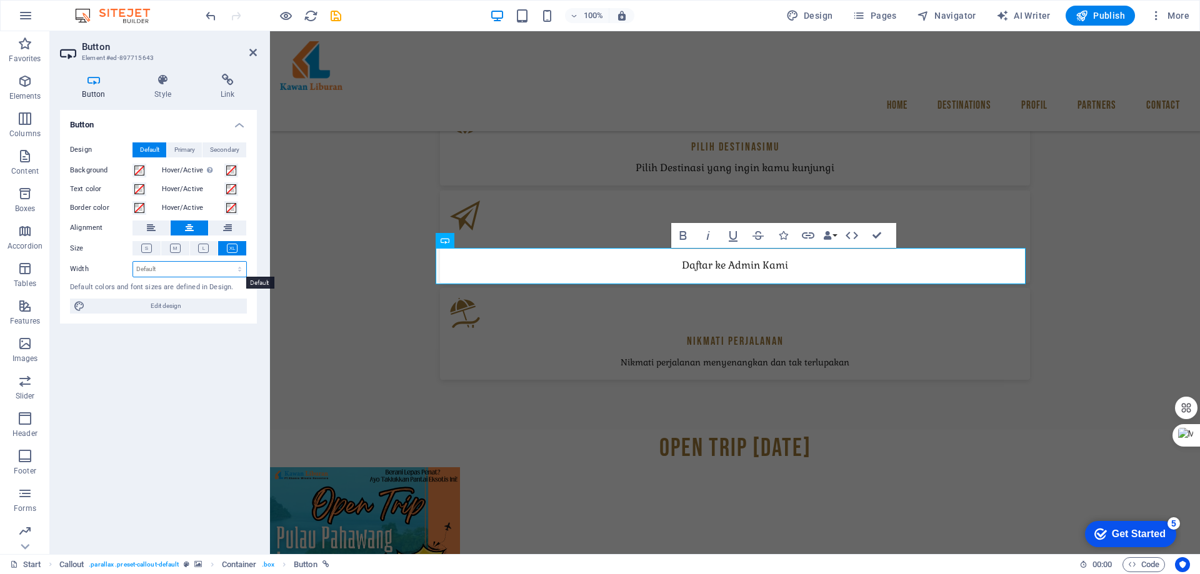
click at [171, 271] on select "Default px rem % em vh vw" at bounding box center [189, 269] width 113 height 15
click at [131, 411] on div "Button Design Default Primary Secondary Background Hover/Active Switch to previ…" at bounding box center [158, 327] width 197 height 434
click at [684, 233] on icon "button" at bounding box center [683, 235] width 15 height 15
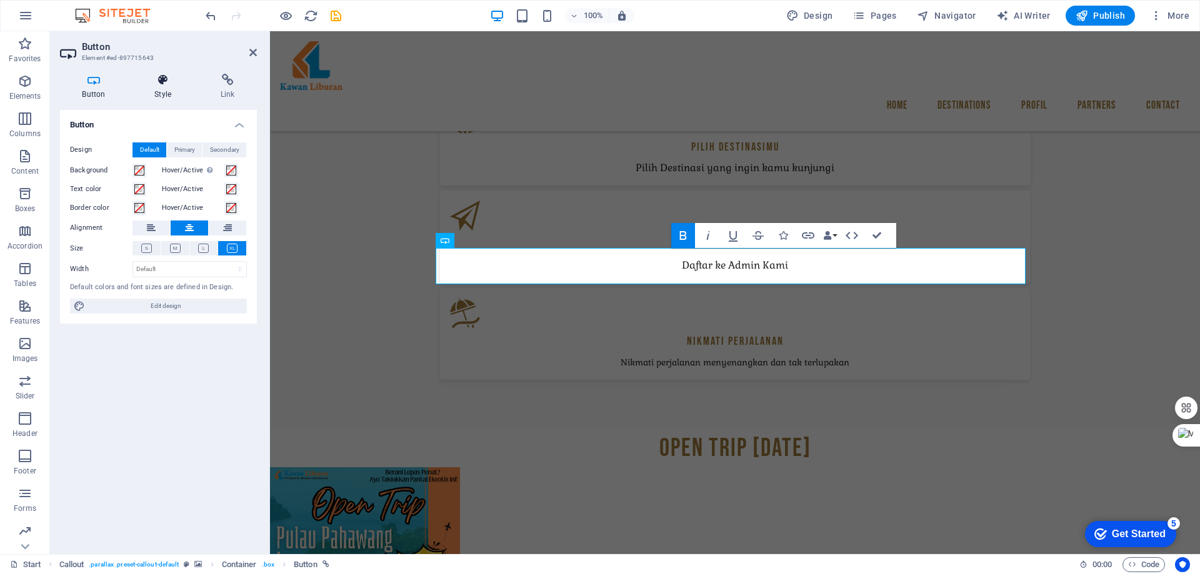
click at [155, 89] on h4 "Style" at bounding box center [166, 87] width 66 height 26
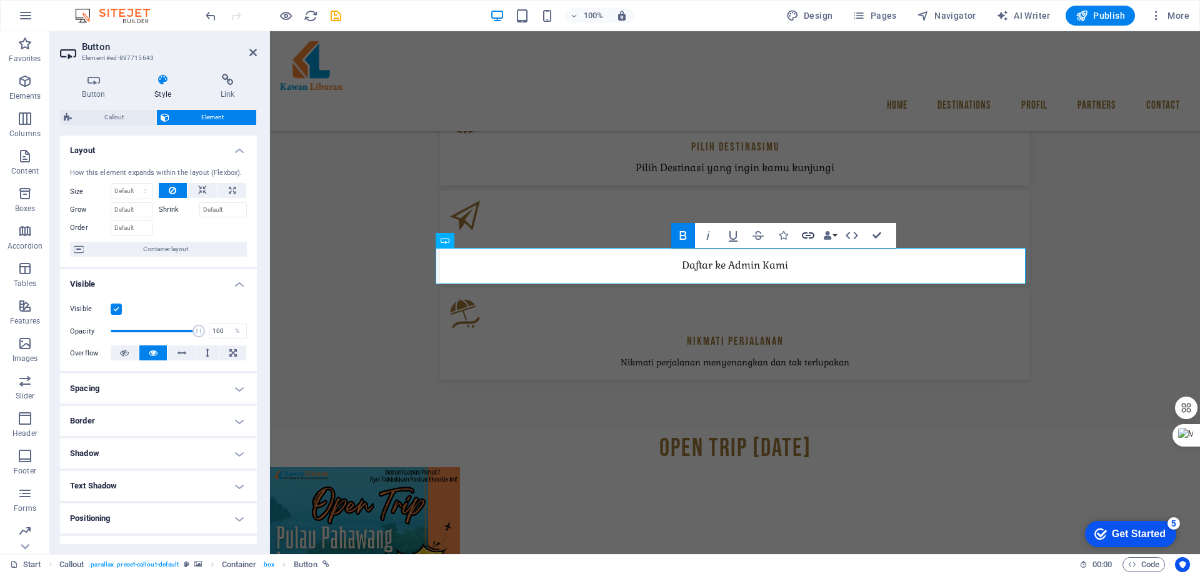
click at [805, 236] on icon "button" at bounding box center [808, 235] width 15 height 15
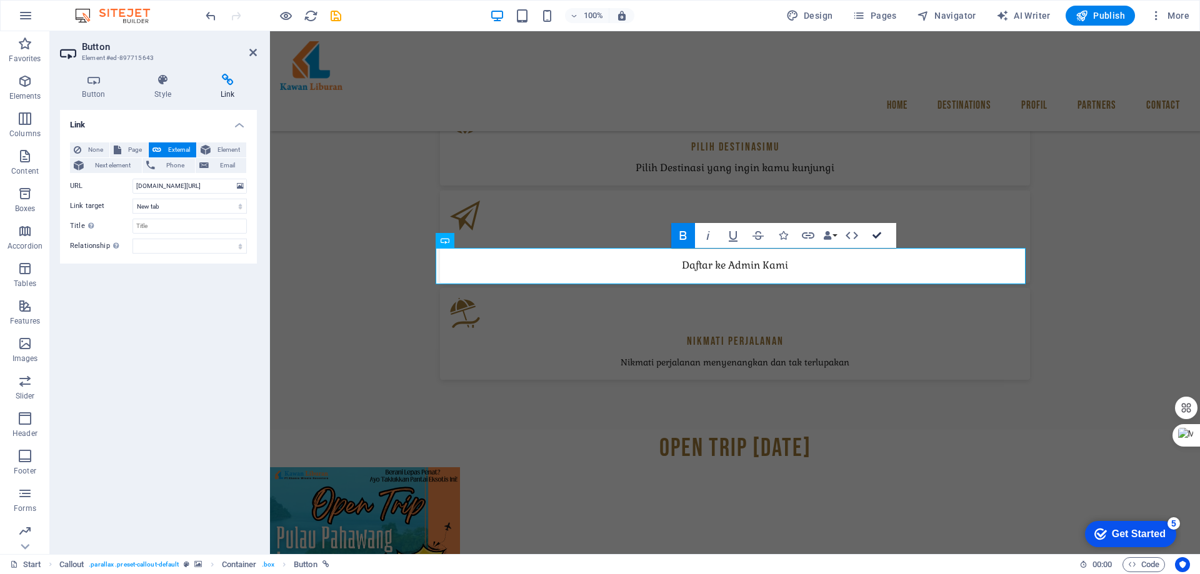
drag, startPoint x: 874, startPoint y: 235, endPoint x: 825, endPoint y: 203, distance: 58.8
